Goal: Transaction & Acquisition: Purchase product/service

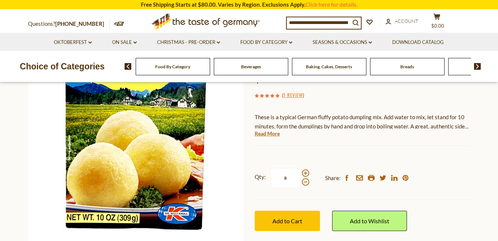
scroll to position [111, 0]
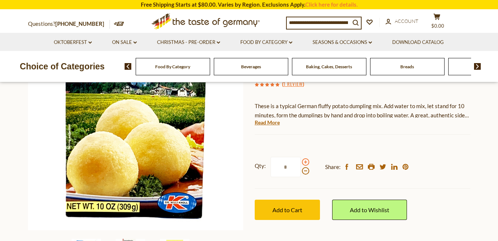
click at [305, 161] on span at bounding box center [305, 161] width 7 height 7
click at [301, 161] on input "*" at bounding box center [286, 167] width 30 height 20
click at [305, 161] on span at bounding box center [305, 161] width 7 height 7
click at [301, 161] on input "*" at bounding box center [286, 167] width 30 height 20
click at [305, 161] on span at bounding box center [305, 161] width 7 height 7
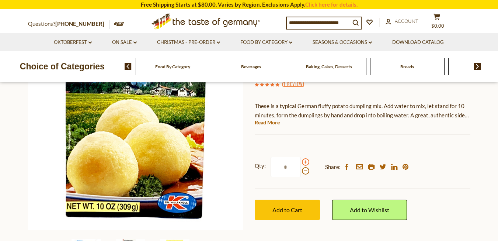
click at [301, 161] on input "*" at bounding box center [286, 167] width 30 height 20
click at [305, 172] on span at bounding box center [305, 170] width 7 height 7
click at [301, 172] on input "*" at bounding box center [286, 167] width 30 height 20
click at [304, 163] on span at bounding box center [305, 161] width 7 height 7
click at [301, 163] on input "*" at bounding box center [286, 167] width 30 height 20
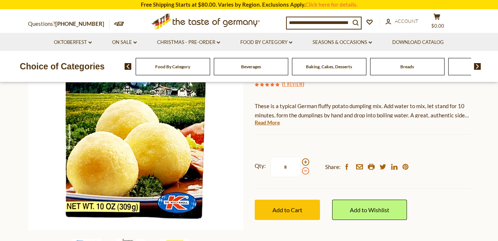
click at [305, 171] on span at bounding box center [305, 170] width 7 height 7
click at [301, 171] on input "*" at bounding box center [286, 167] width 30 height 20
type input "*"
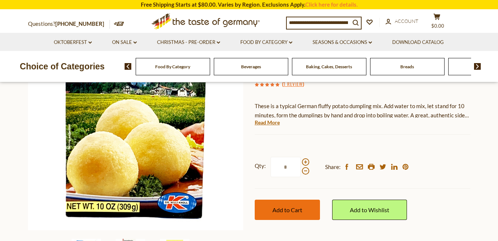
click at [285, 210] on span "Add to Cart" at bounding box center [288, 209] width 30 height 7
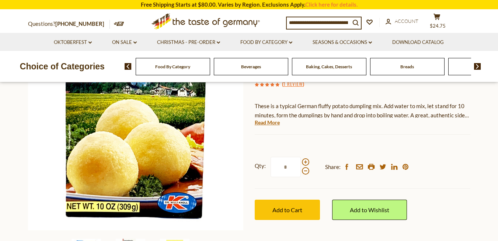
click at [409, 67] on span "Breads" at bounding box center [408, 67] width 14 height 6
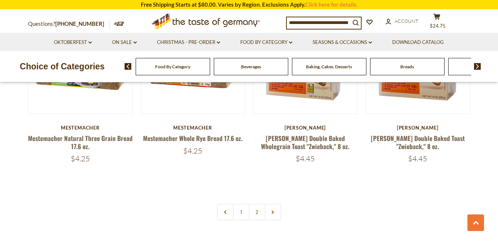
scroll to position [1697, 0]
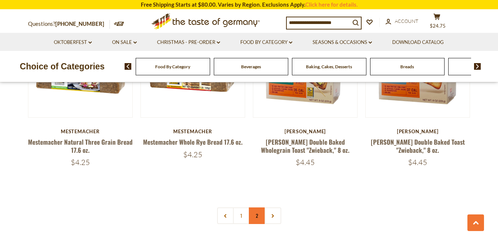
click at [258, 218] on link "2" at bounding box center [257, 215] width 17 height 17
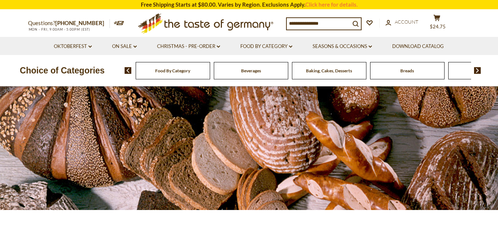
scroll to position [0, 0]
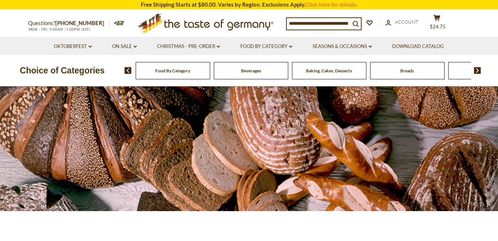
click at [479, 72] on img at bounding box center [477, 70] width 7 height 7
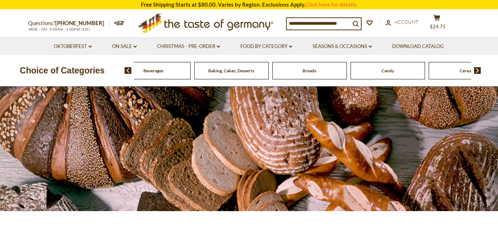
click at [477, 67] on img at bounding box center [477, 70] width 7 height 7
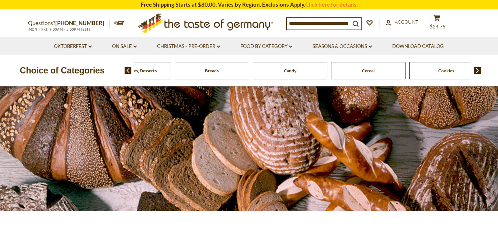
click at [477, 67] on img at bounding box center [477, 70] width 7 height 7
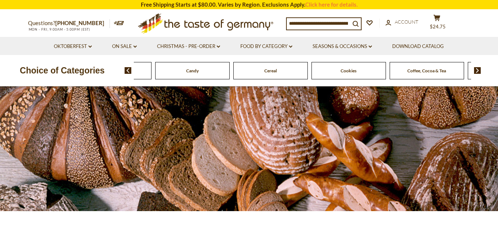
click at [477, 67] on img at bounding box center [477, 70] width 7 height 7
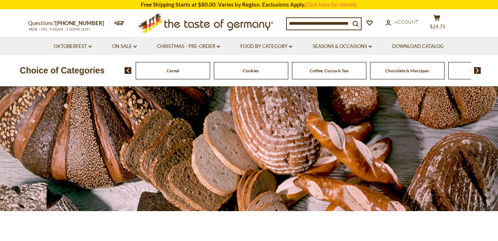
click at [477, 67] on img at bounding box center [477, 70] width 7 height 7
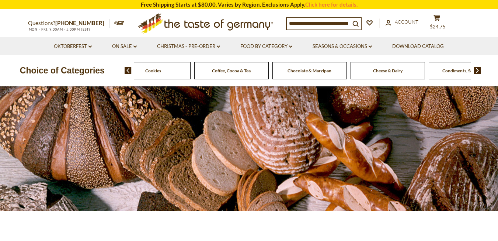
click at [477, 67] on img at bounding box center [477, 70] width 7 height 7
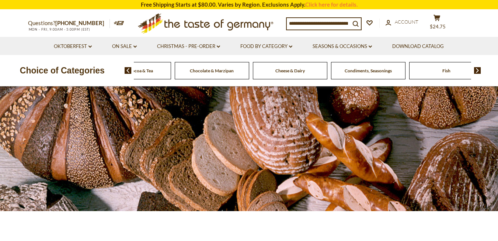
click at [370, 70] on span "Condiments, Seasonings" at bounding box center [368, 71] width 47 height 6
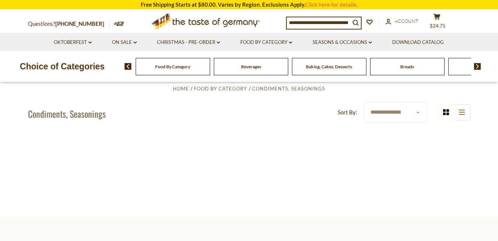
scroll to position [148, 0]
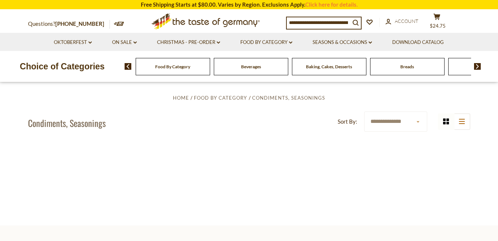
click at [487, 125] on section "**********" at bounding box center [249, 144] width 498 height 162
drag, startPoint x: 478, startPoint y: 131, endPoint x: 473, endPoint y: 135, distance: 6.3
drag, startPoint x: 473, startPoint y: 135, endPoint x: 468, endPoint y: 156, distance: 21.6
